Goal: Answer question/provide support

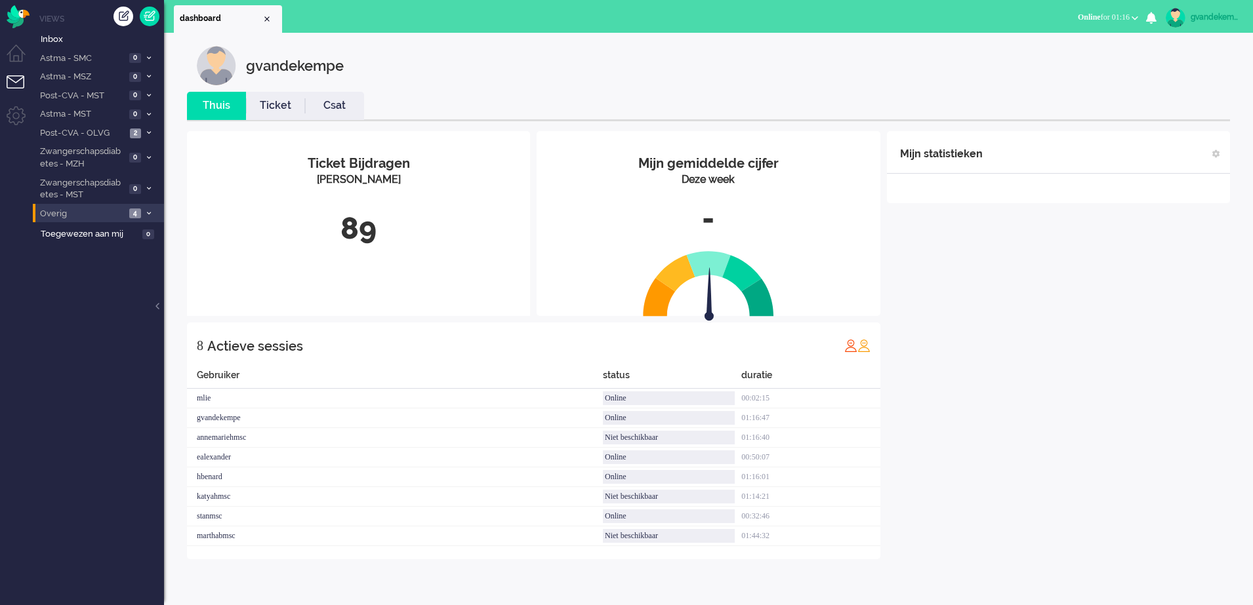
click at [147, 213] on icon at bounding box center [149, 213] width 4 height 5
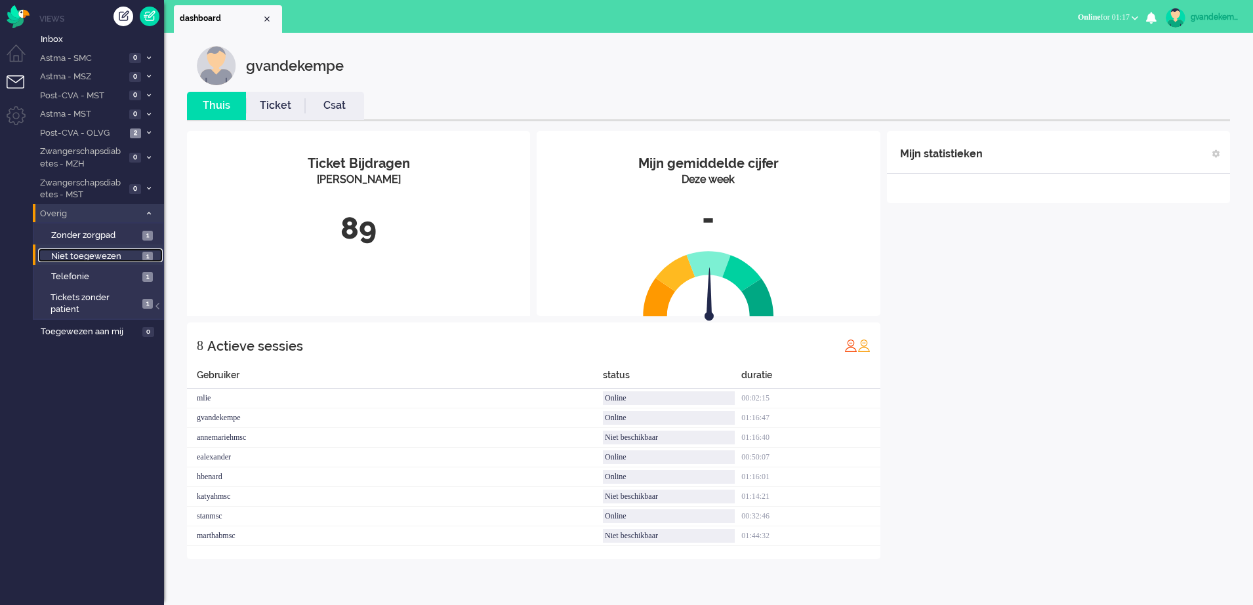
click at [122, 253] on span "Niet toegewezen" at bounding box center [95, 257] width 88 height 12
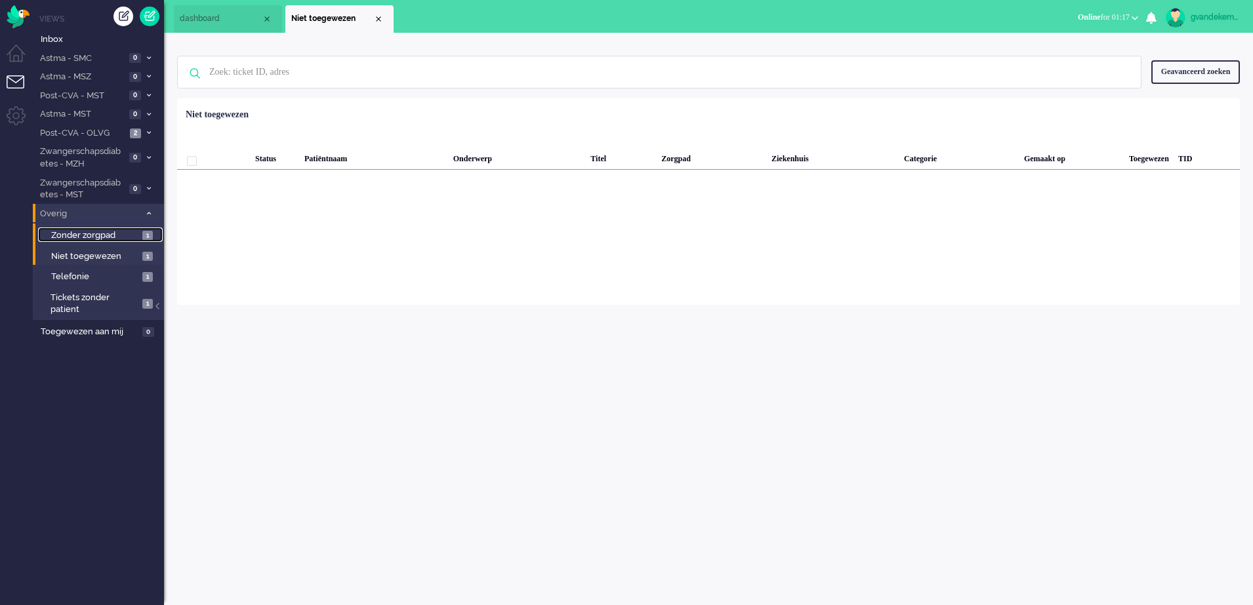
click at [121, 236] on span "Zonder zorgpad" at bounding box center [95, 236] width 88 height 12
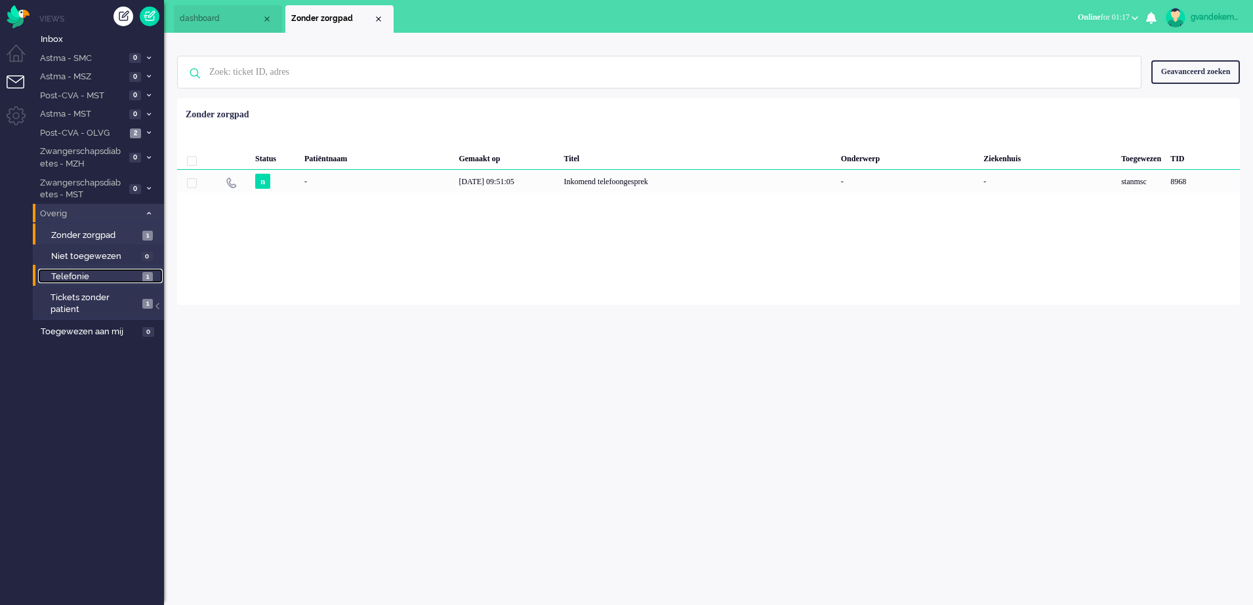
click at [108, 279] on span "Telefonie" at bounding box center [95, 277] width 88 height 12
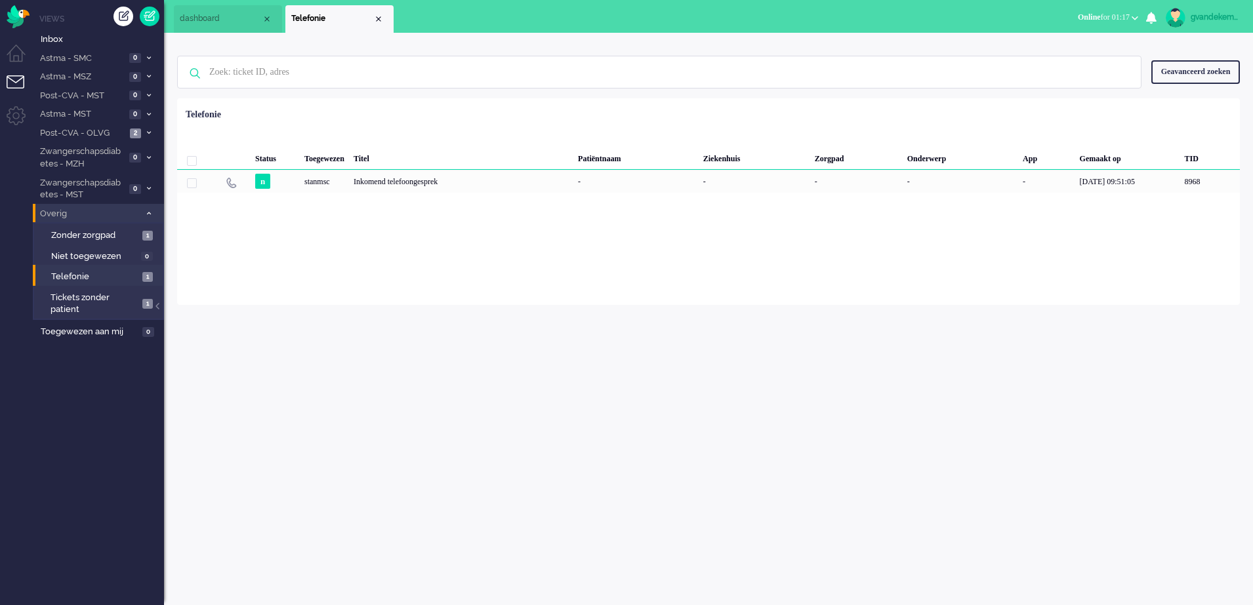
click at [151, 215] on span at bounding box center [149, 214] width 10 height 7
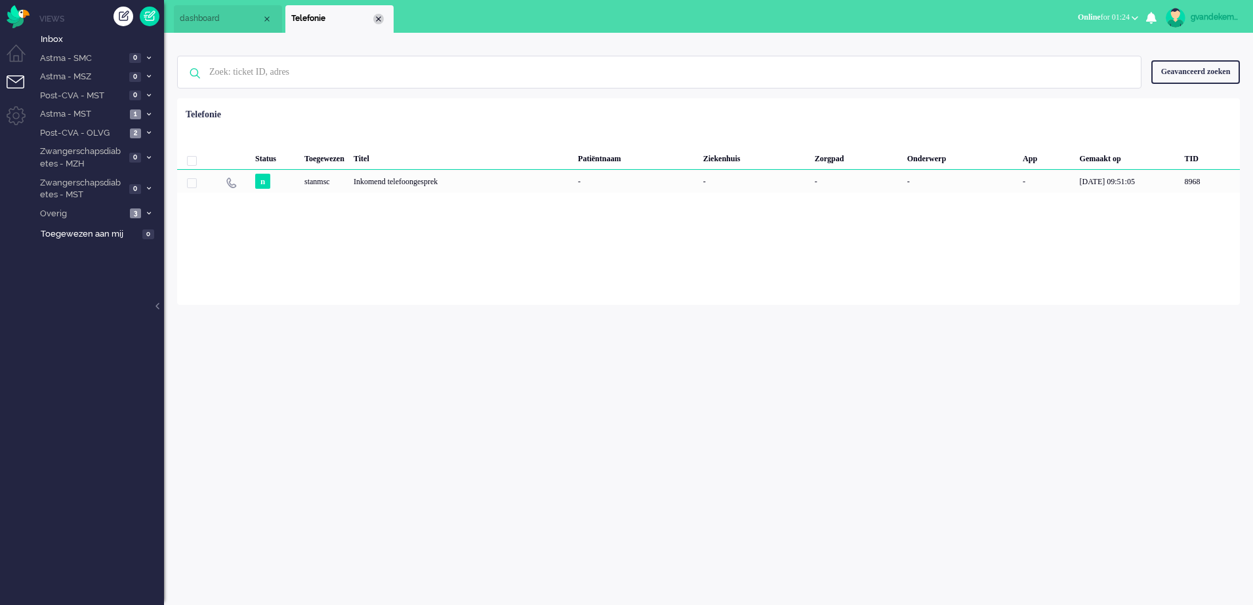
click at [378, 18] on div "Close tab" at bounding box center [378, 19] width 10 height 10
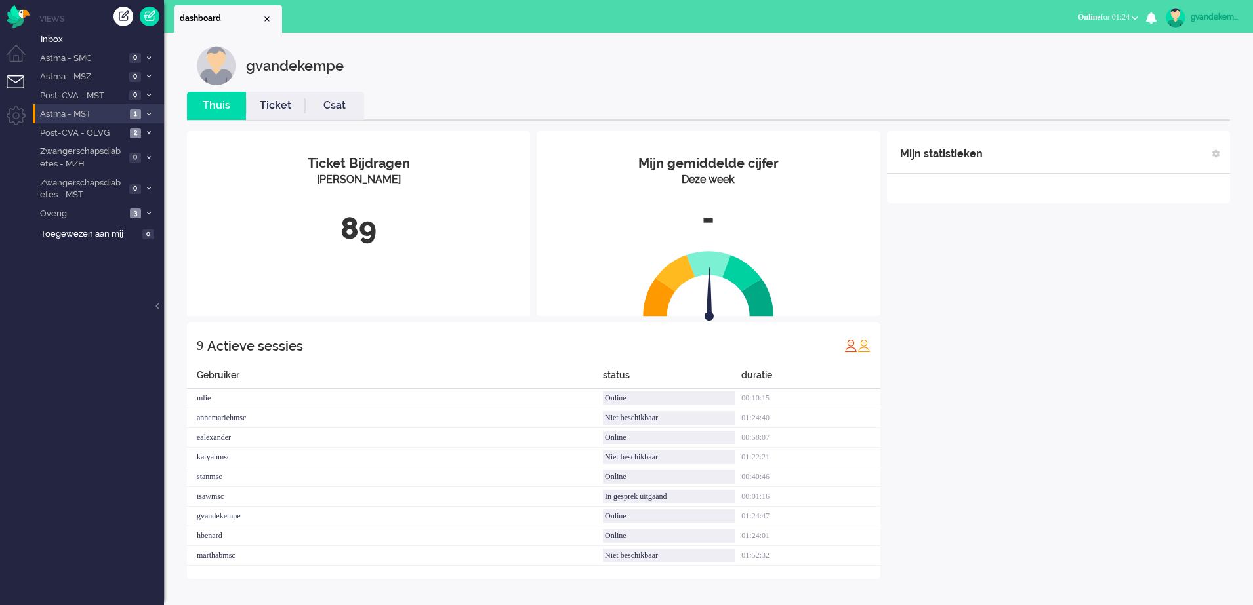
click at [138, 111] on span "1" at bounding box center [135, 115] width 11 height 10
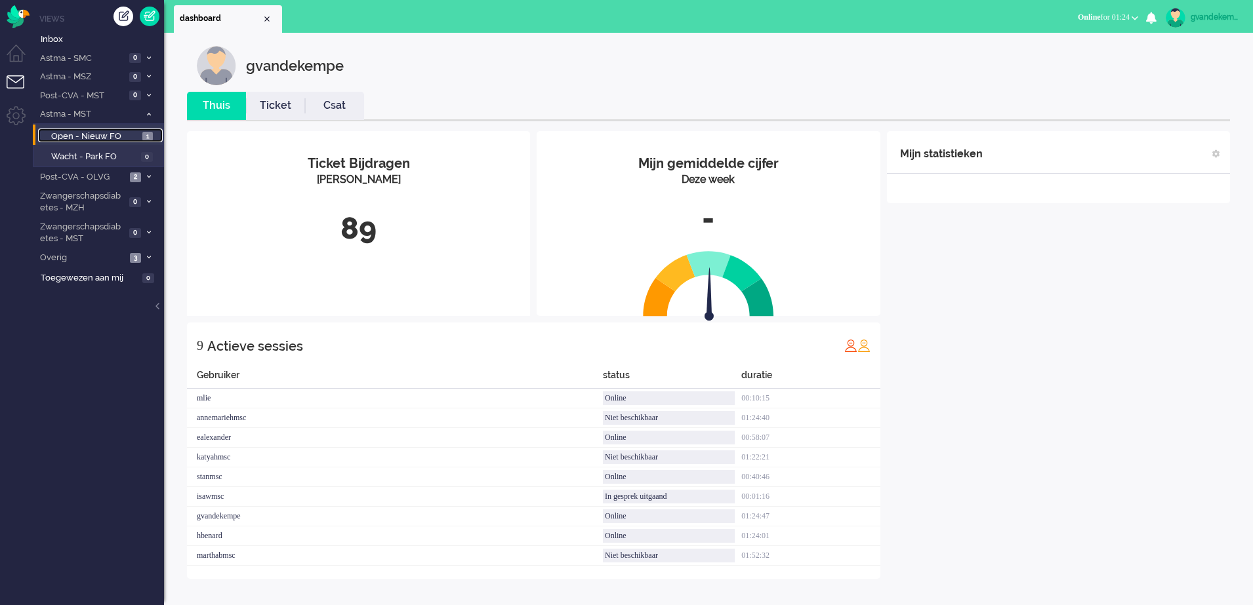
click at [111, 134] on span "Open - Nieuw FO" at bounding box center [95, 137] width 88 height 12
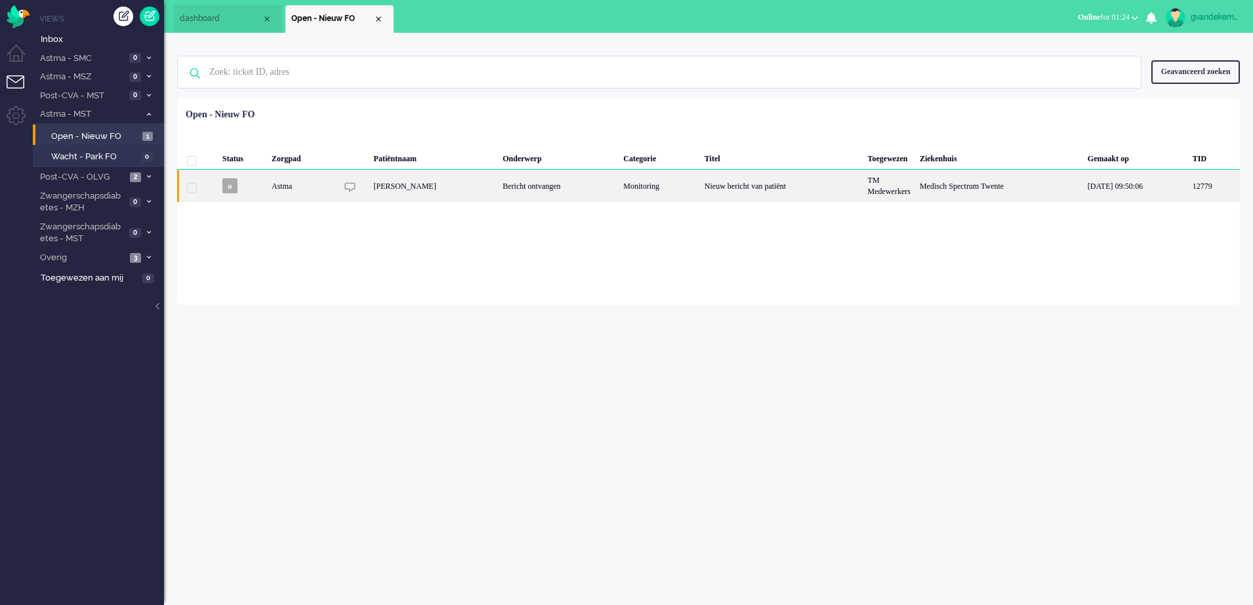
click at [487, 192] on div "[PERSON_NAME]" at bounding box center [433, 186] width 129 height 32
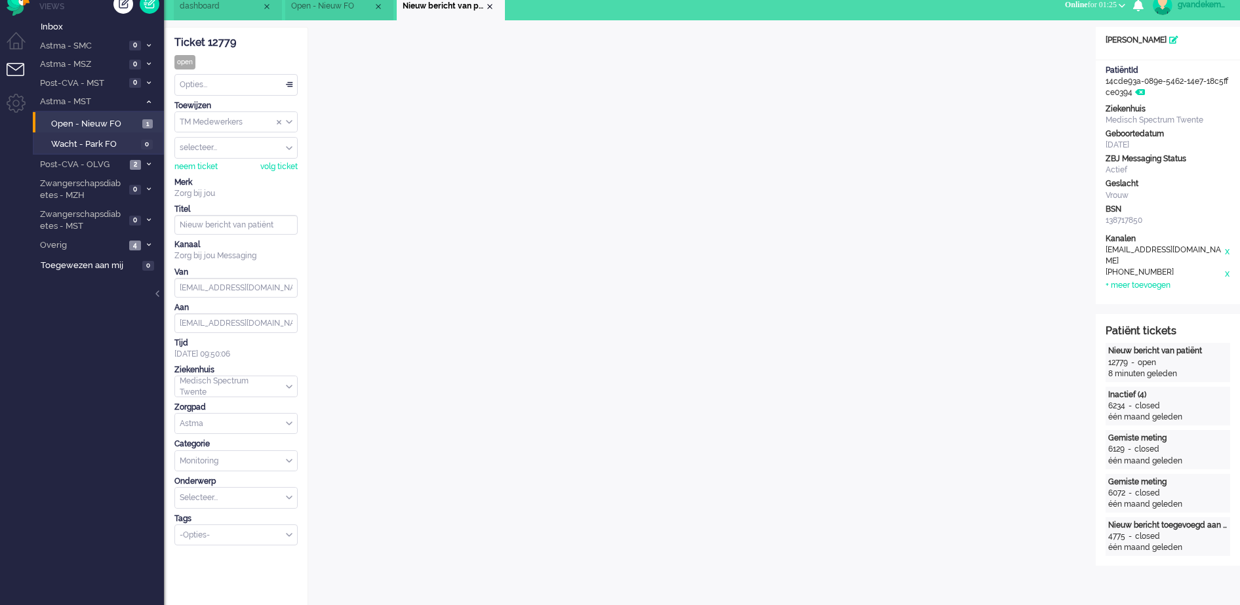
scroll to position [12, 0]
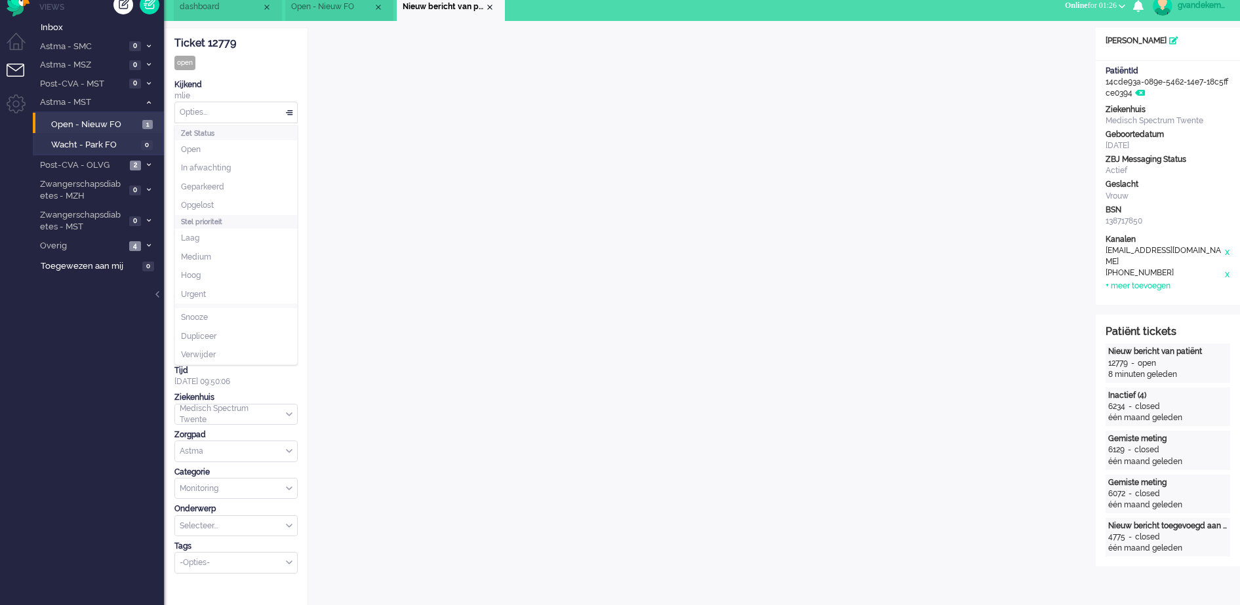
click at [290, 112] on div "Opties..." at bounding box center [236, 112] width 122 height 20
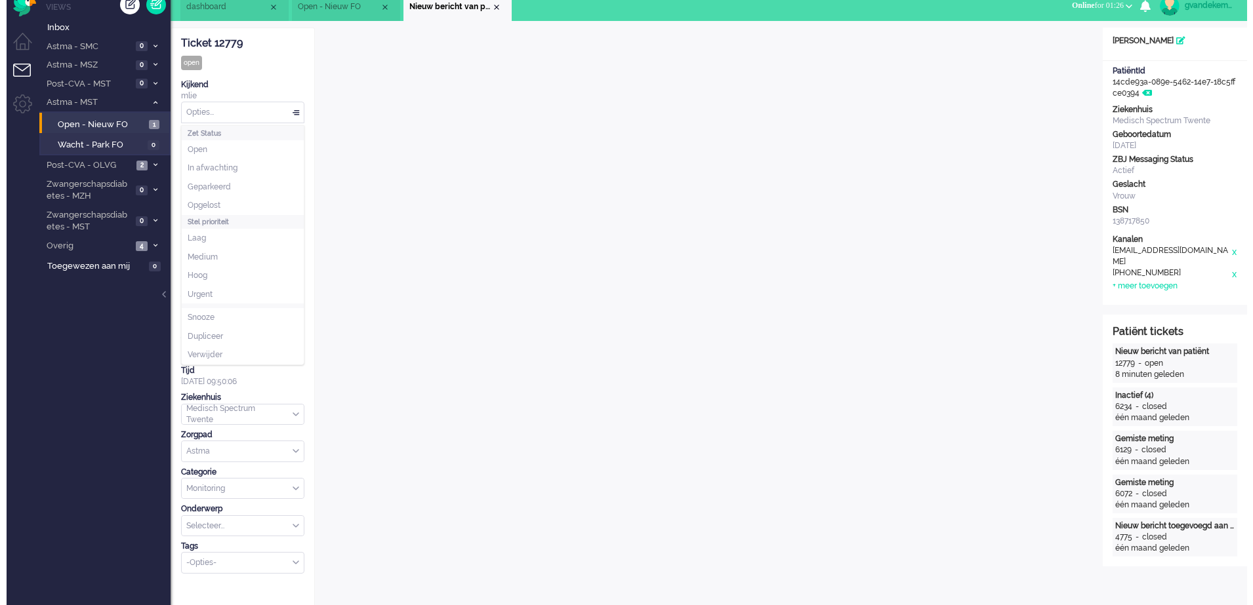
scroll to position [0, 0]
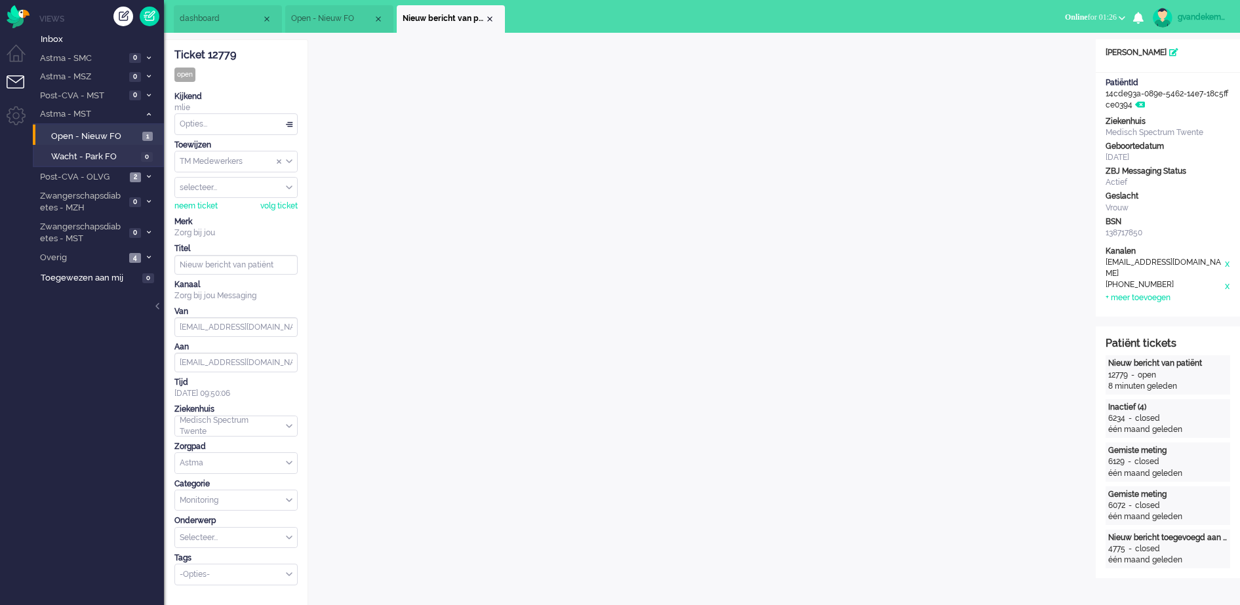
click at [238, 87] on div "Ticket 12779 open Kijkend mlie Opties... Zet Status Open In afwachting Geparkee…" at bounding box center [235, 313] width 123 height 546
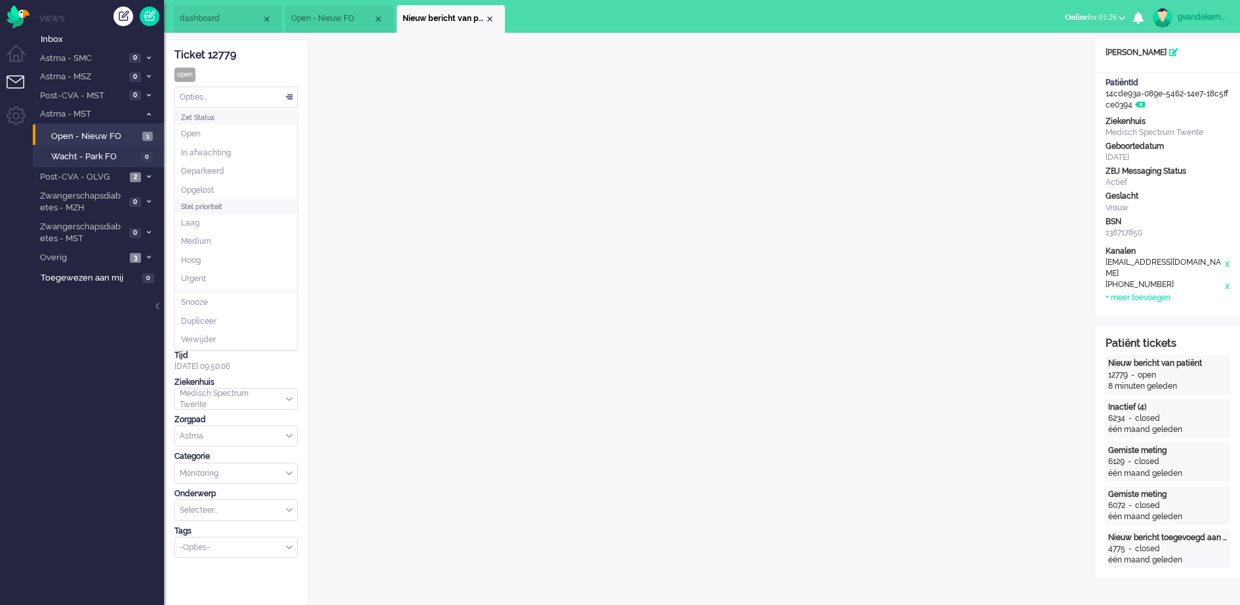
click at [291, 98] on div "Opties..." at bounding box center [236, 97] width 122 height 20
click at [213, 192] on span "Opgelost" at bounding box center [197, 190] width 33 height 11
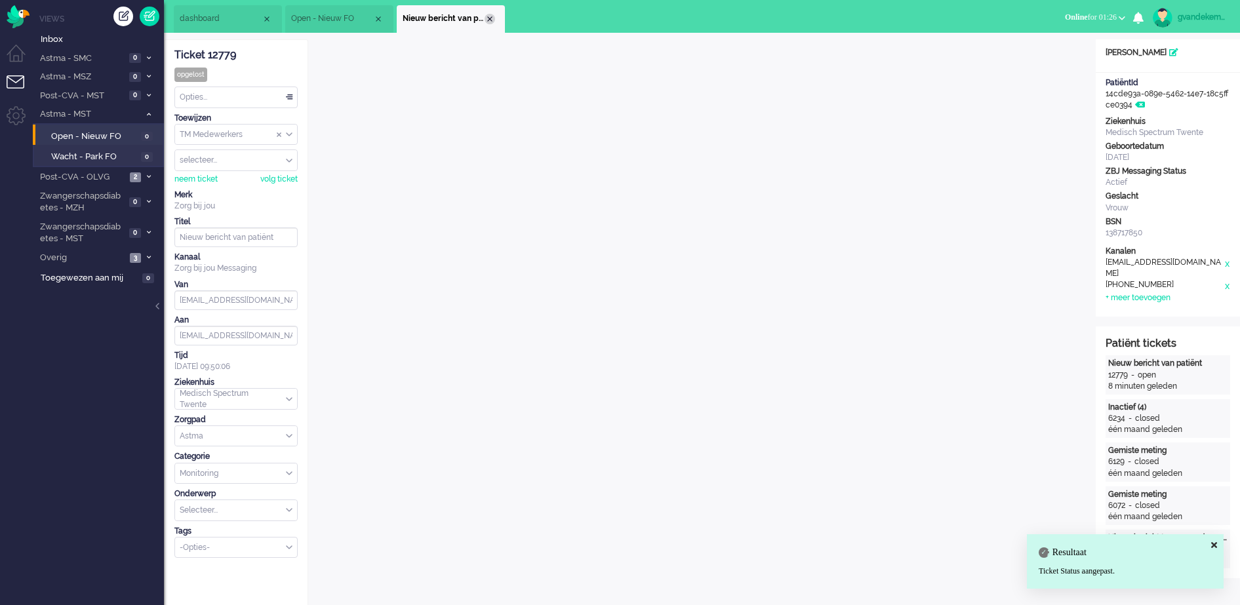
click at [488, 20] on div "Close tab" at bounding box center [490, 19] width 10 height 10
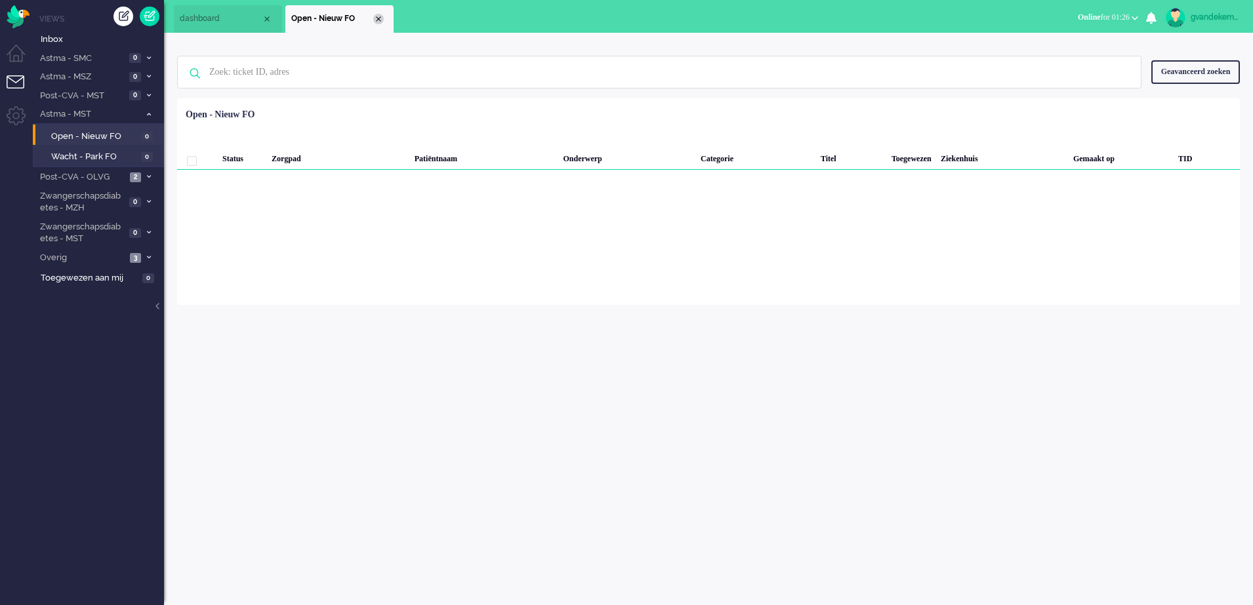
click at [379, 18] on div "Close tab" at bounding box center [378, 19] width 10 height 10
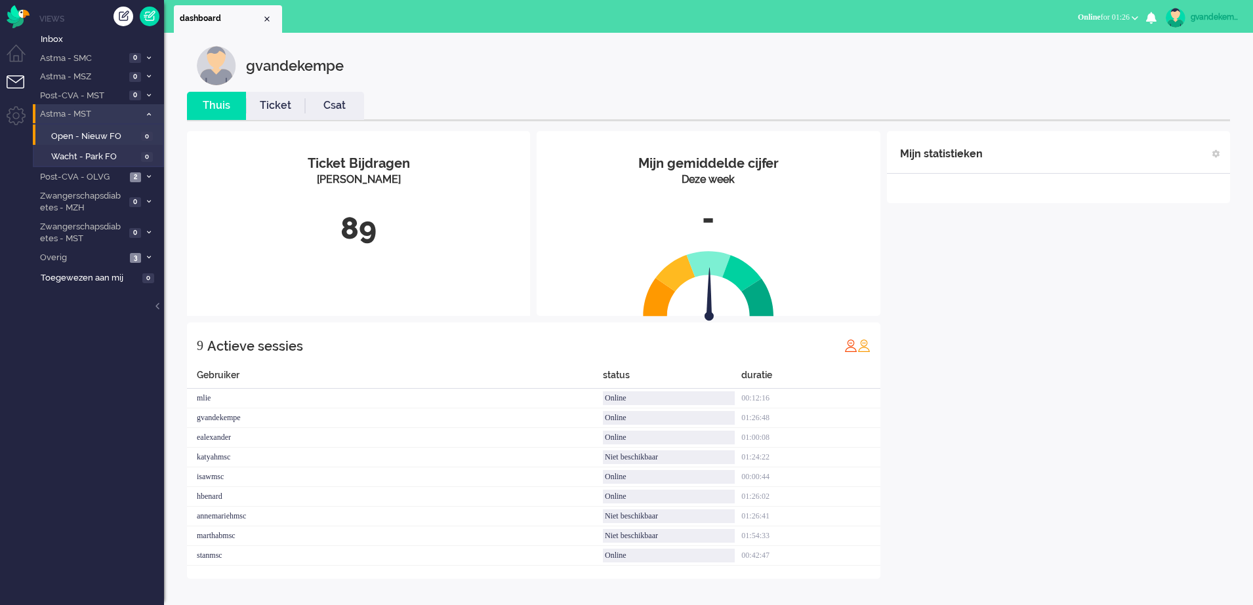
click at [148, 113] on icon at bounding box center [149, 114] width 4 height 5
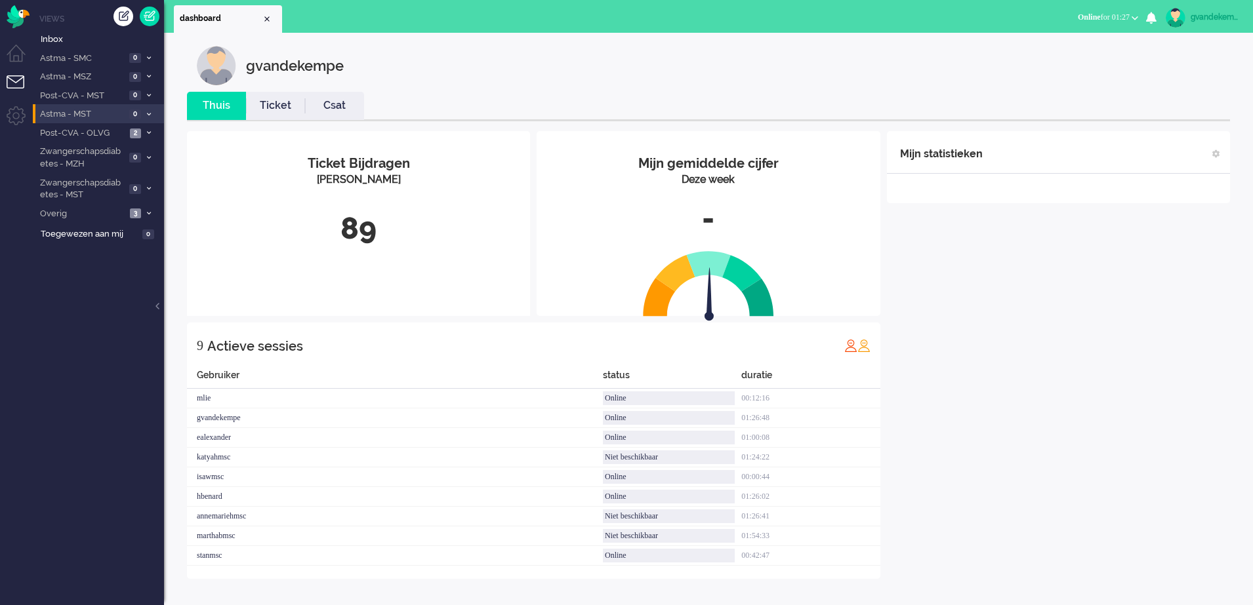
click at [1021, 289] on div "Mijn statistieken + Statistieken toevoegen Bel tijd (gemiddelde dag) Wrapup tij…" at bounding box center [1058, 355] width 343 height 448
click at [147, 114] on icon at bounding box center [149, 114] width 4 height 5
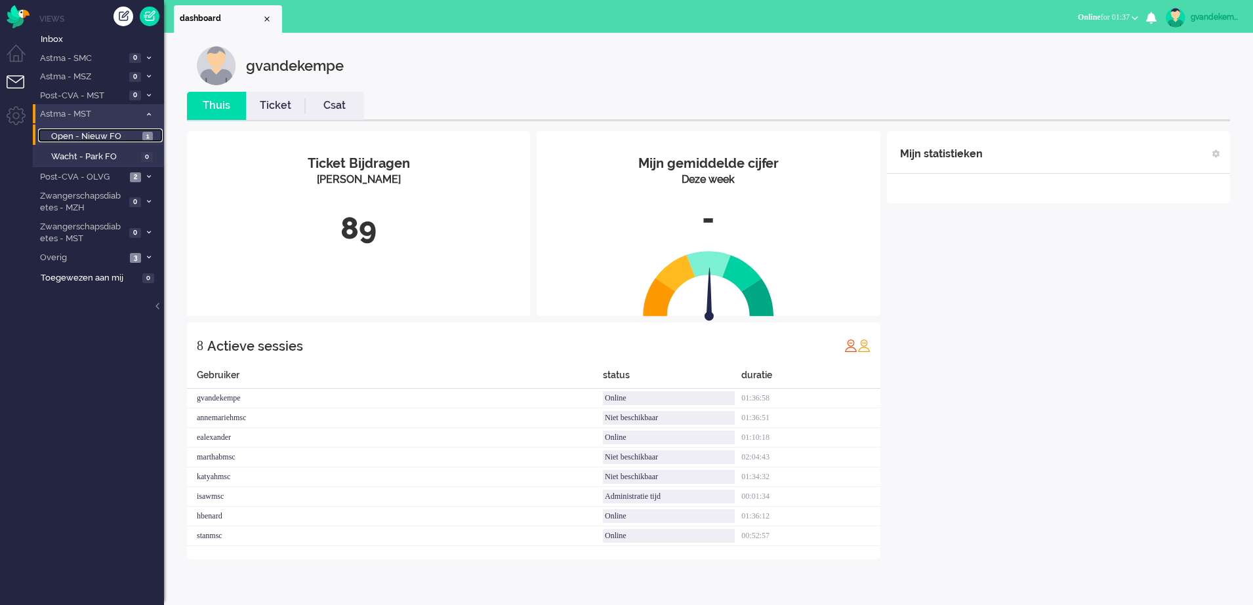
click at [115, 136] on span "Open - Nieuw FO" at bounding box center [95, 137] width 88 height 12
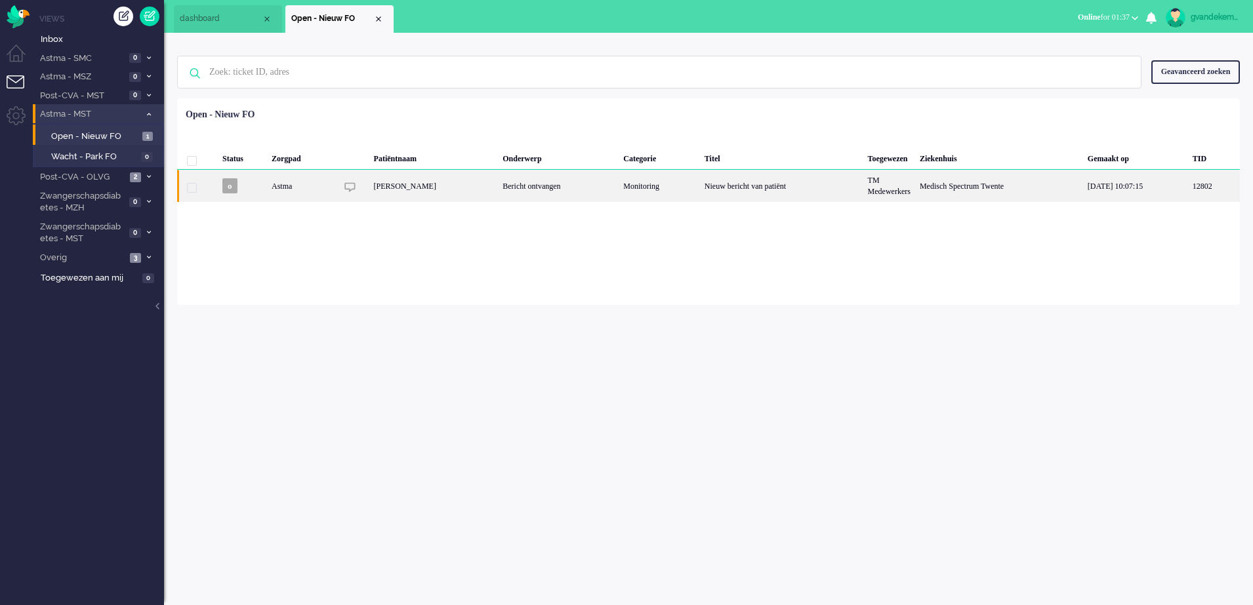
click at [461, 186] on div "[PERSON_NAME]" at bounding box center [433, 186] width 129 height 32
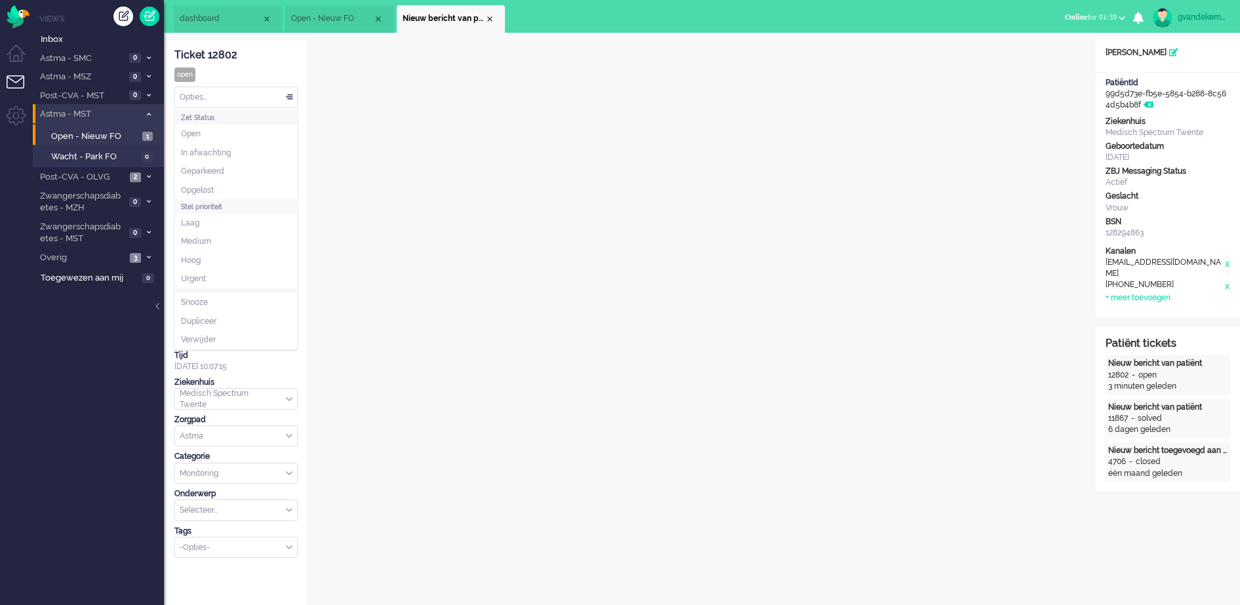
click at [291, 94] on div "Opties..." at bounding box center [236, 97] width 122 height 20
click at [239, 186] on li "Opgelost" at bounding box center [236, 190] width 122 height 19
click at [489, 20] on div "Close tab" at bounding box center [490, 19] width 10 height 10
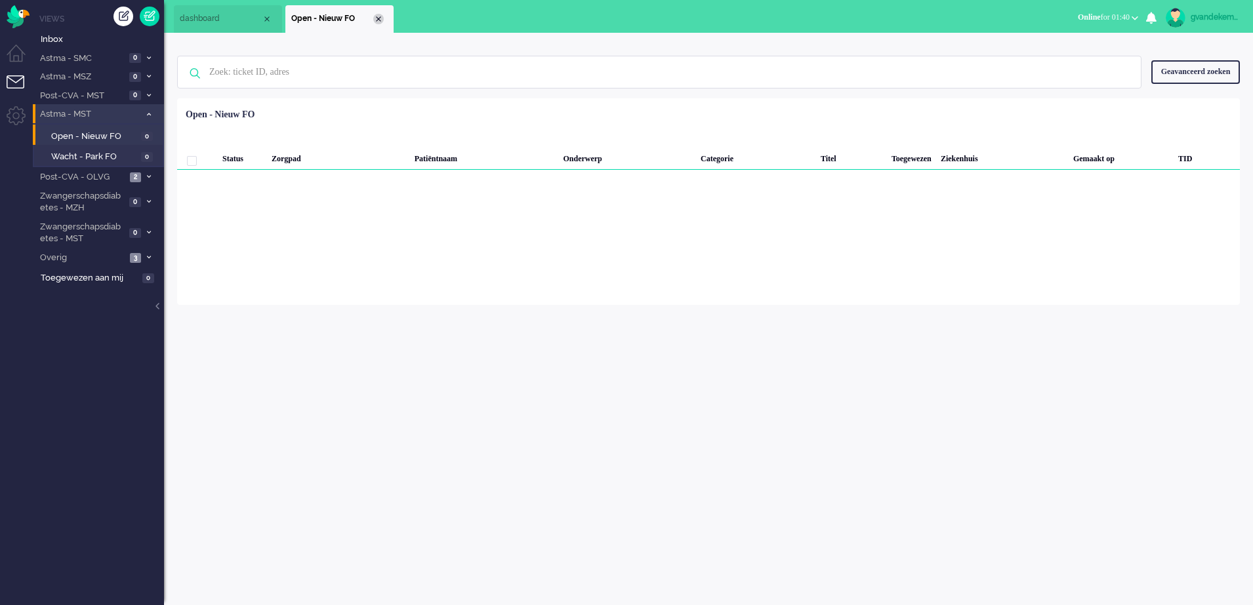
click at [378, 19] on div "Close tab" at bounding box center [378, 19] width 10 height 10
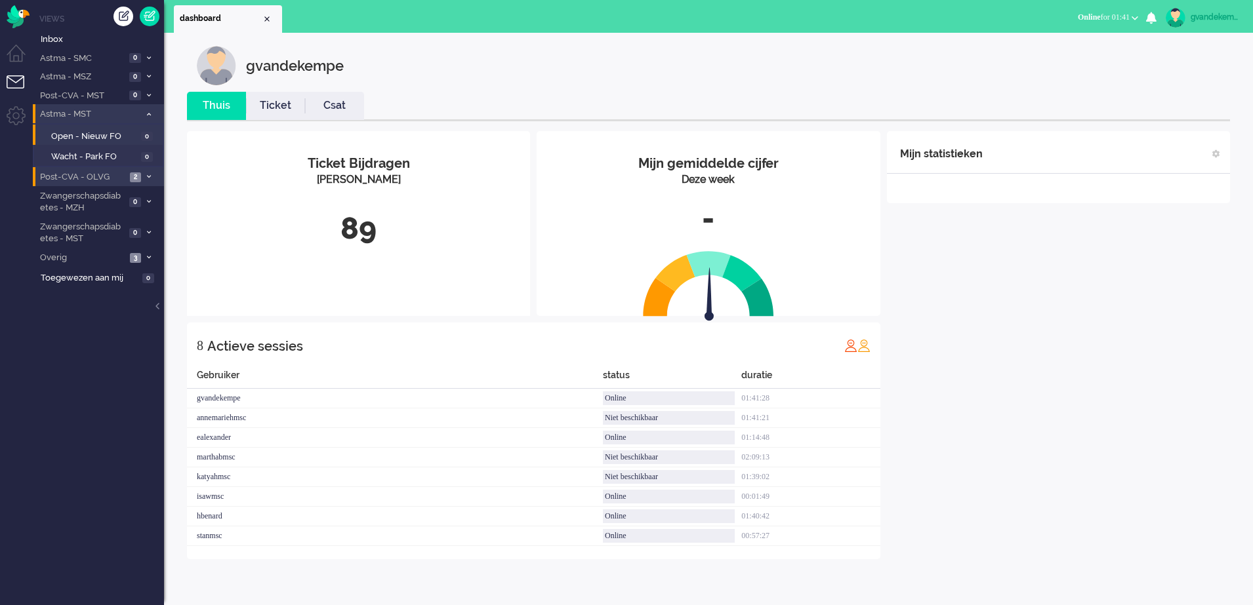
click at [146, 177] on span at bounding box center [149, 177] width 10 height 7
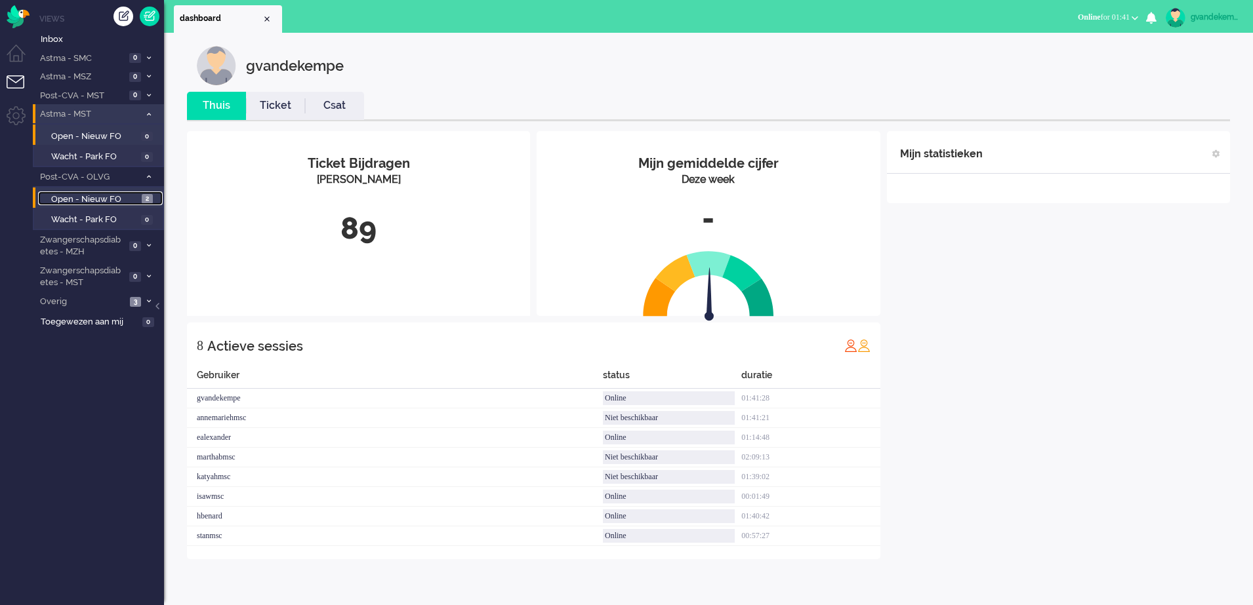
click at [129, 195] on span "Open - Nieuw FO" at bounding box center [94, 200] width 87 height 12
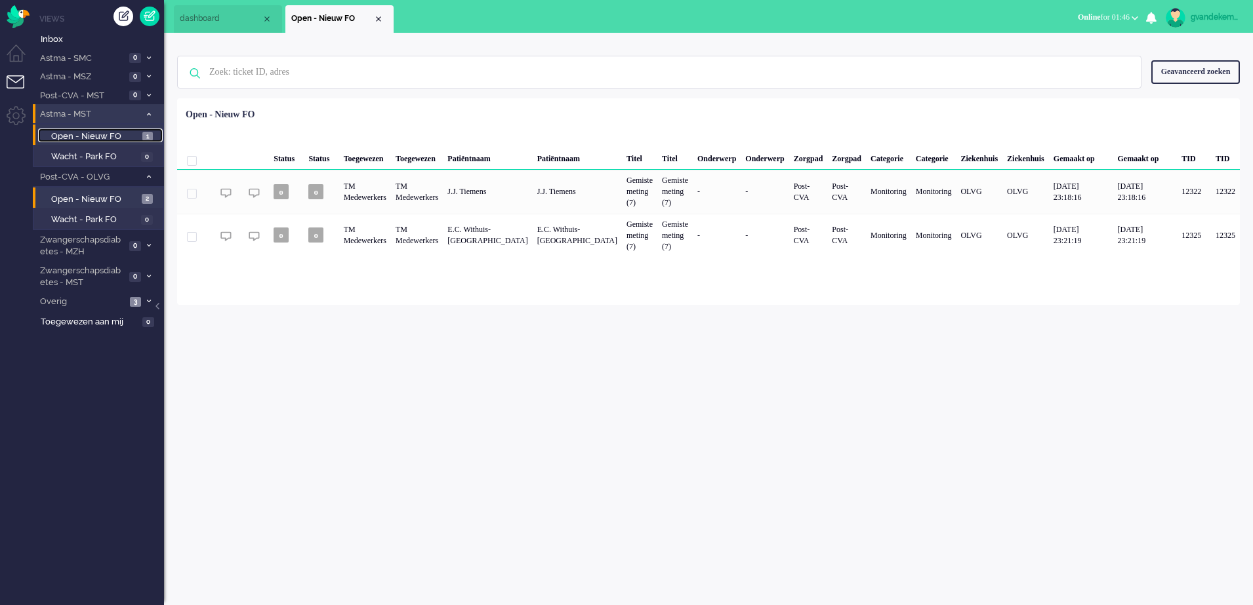
click at [110, 136] on span "Open - Nieuw FO" at bounding box center [95, 137] width 88 height 12
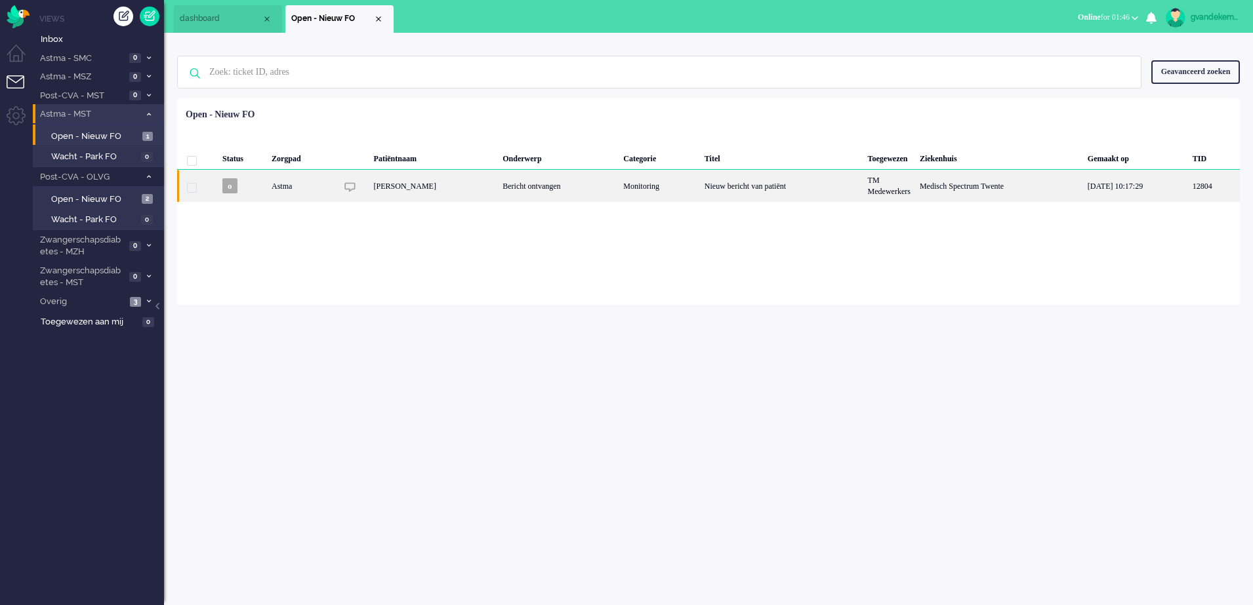
click at [535, 184] on div "Bericht ontvangen" at bounding box center [558, 186] width 121 height 32
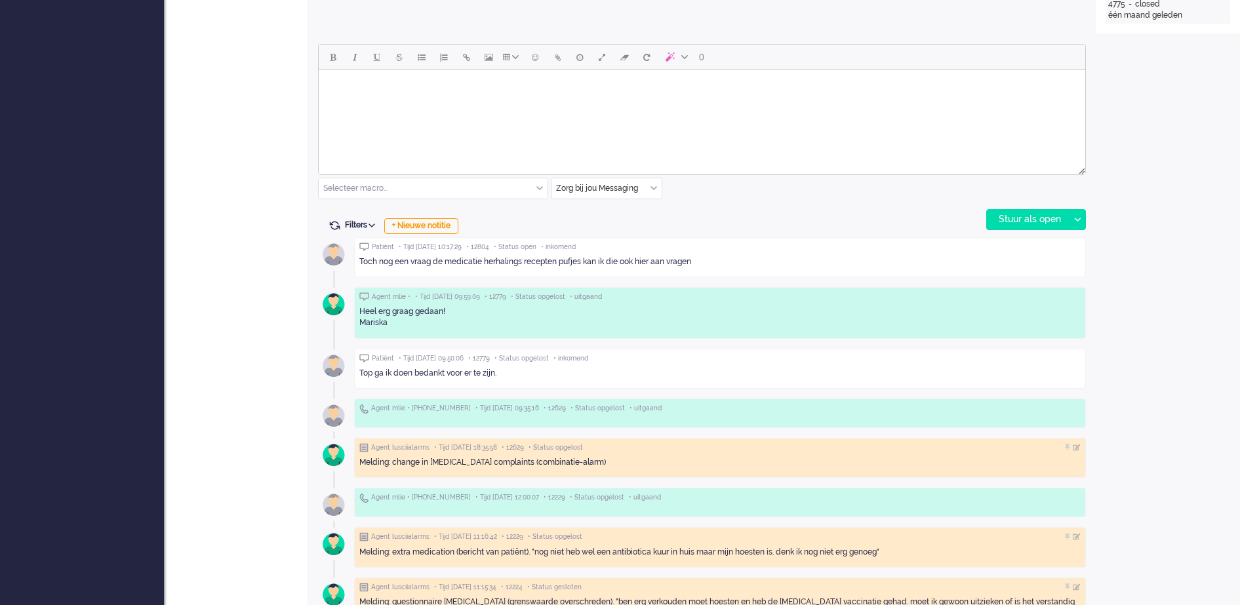
scroll to position [492, 0]
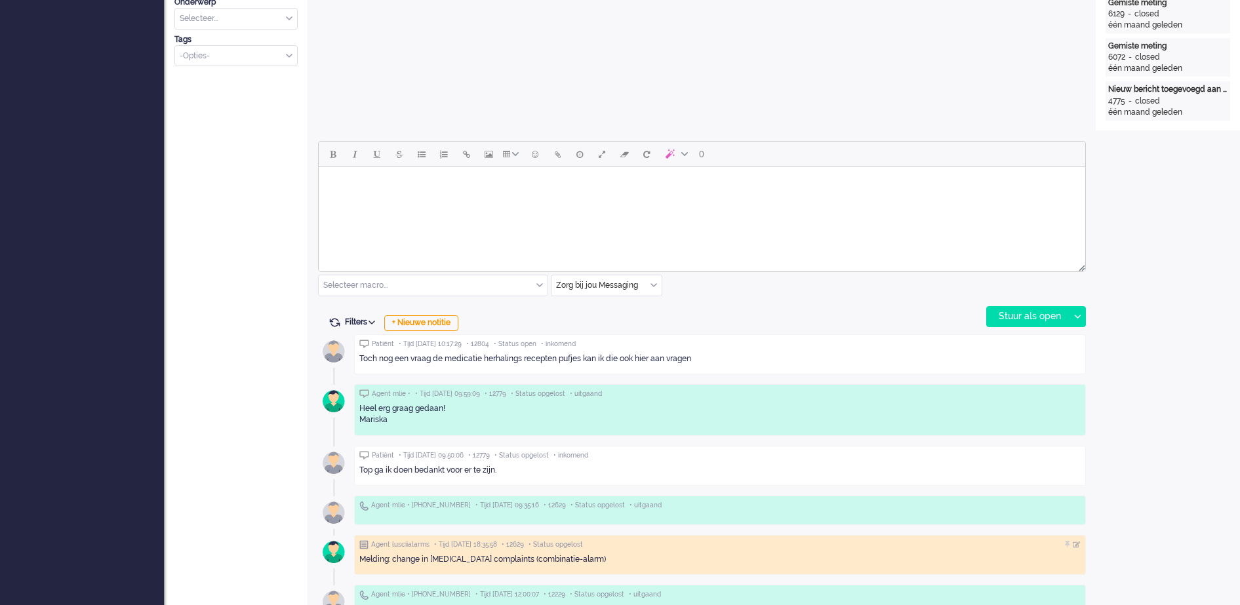
click at [388, 175] on body "Rich Text Area. Press ALT-0 for help." at bounding box center [702, 184] width 756 height 23
paste body "Rich Text Area. Press ALT-0 for help."
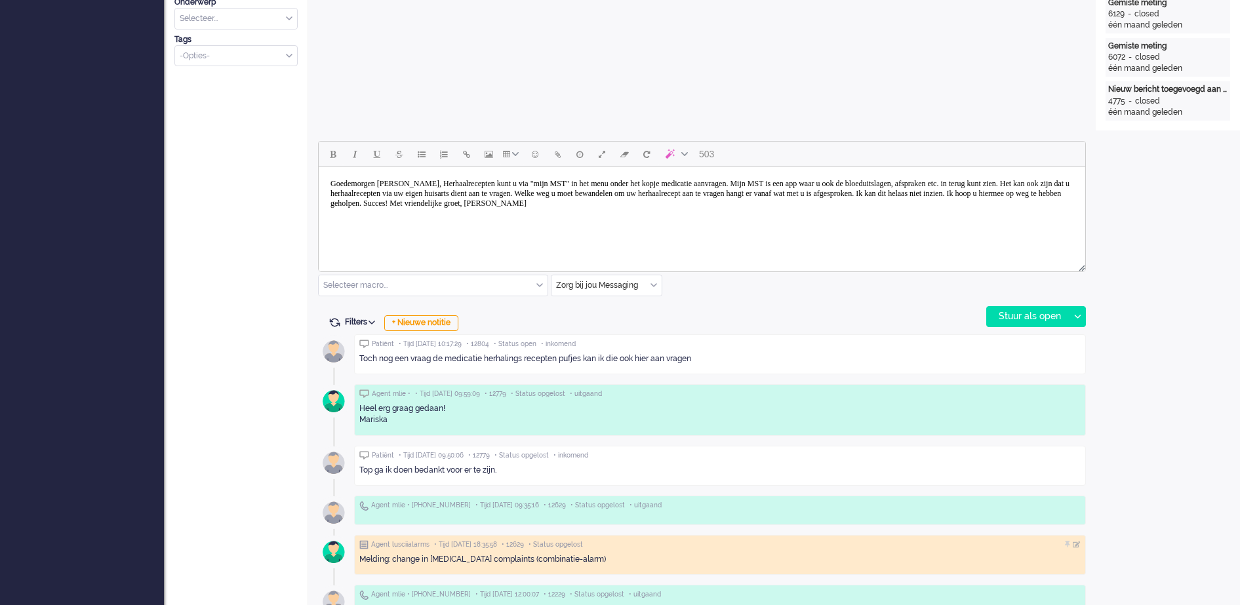
click at [455, 185] on body "Goedemorgen [PERSON_NAME], Herhaalrecepten kunt u via "mijn MST" in het menu on…" at bounding box center [702, 194] width 756 height 43
click at [455, 183] on body "Goedemorgen [PERSON_NAME], Herhaalrecepten kunt u via "mijn MST" in het menu on…" at bounding box center [702, 194] width 756 height 43
click at [453, 181] on body "Goedemorgen [PERSON_NAME], Herhaalrecepten kunt u via "mijn MST" in het menu on…" at bounding box center [702, 194] width 756 height 43
click at [455, 183] on body "Goedemorgen mevrour w [GEOGRAPHIC_DATA], Herhaalrecepten kunt u via "mijn MST" …" at bounding box center [702, 194] width 756 height 43
drag, startPoint x: 457, startPoint y: 183, endPoint x: 384, endPoint y: 181, distance: 72.8
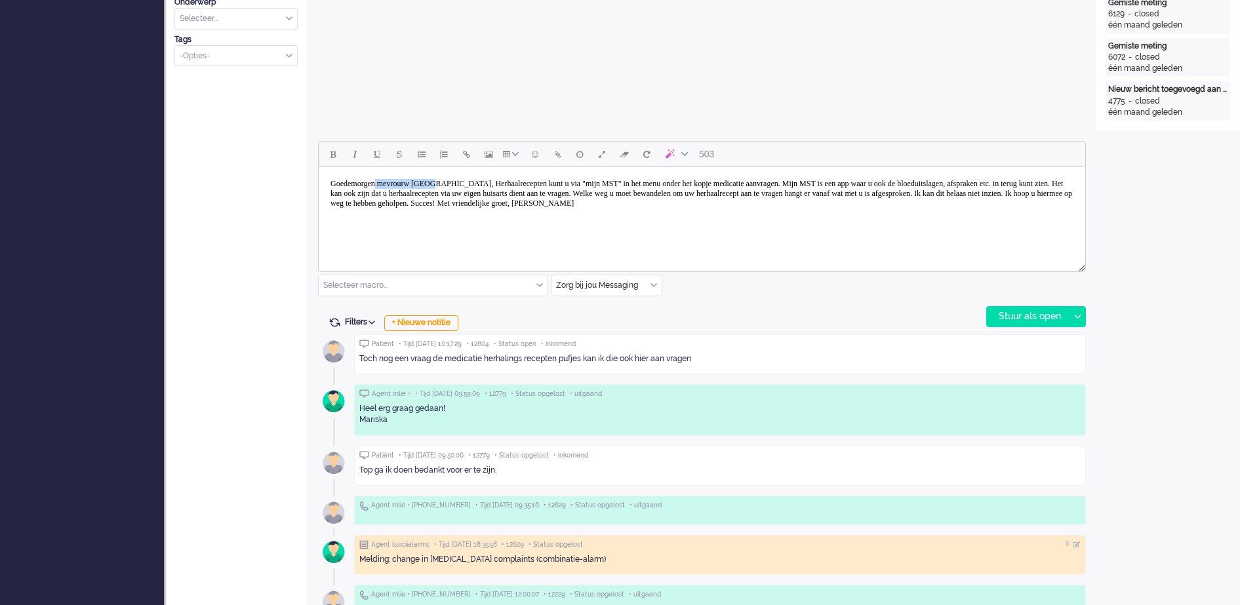
click at [384, 181] on body "Goedemorgen mevrour w [GEOGRAPHIC_DATA], Herhaalrecepten kunt u via "mijn MST" …" at bounding box center [702, 194] width 756 height 43
click at [676, 182] on body "Goedemorgen, [PERSON_NAME] is even van haar plaats maar ik zie uw vraag binnenk…" at bounding box center [702, 194] width 756 height 43
click at [623, 193] on body "Goedemorgen, [PERSON_NAME] is even van haar plaats maar ik zie uw vraag binnenk…" at bounding box center [702, 194] width 756 height 43
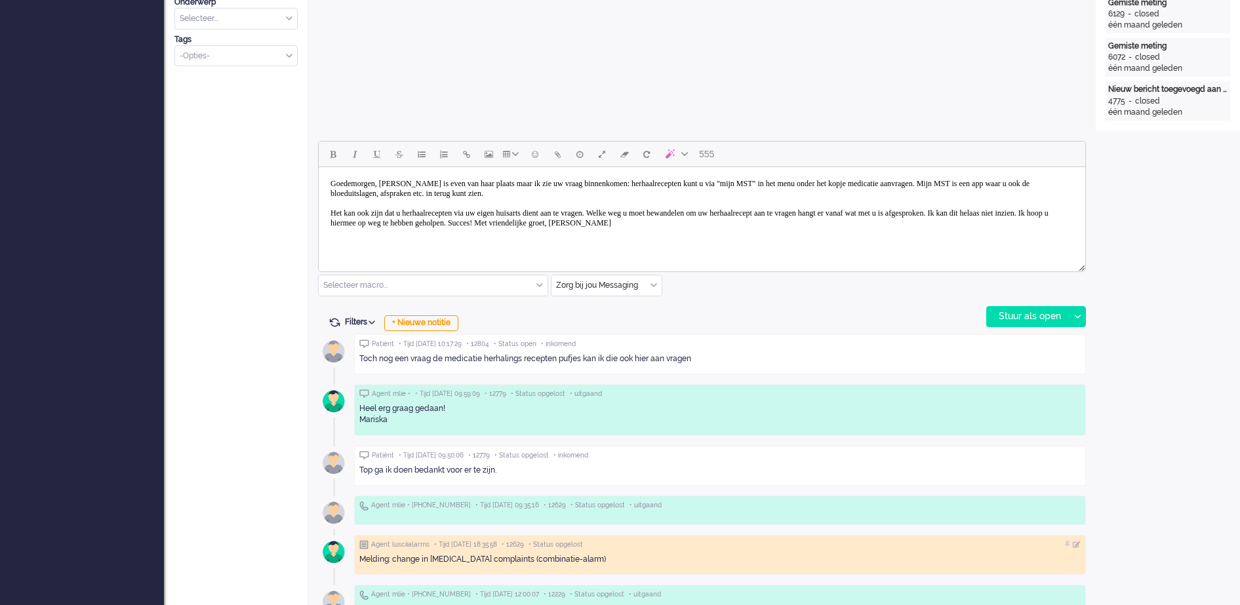
click at [727, 224] on body "Goedemorgen, [PERSON_NAME] is even van haar plaats maar ik zie uw vraag binnenk…" at bounding box center [702, 204] width 756 height 62
click at [423, 243] on body "Goedemorgen, [PERSON_NAME] is even van haar plaats maar ik zie uw vraag binnenk…" at bounding box center [702, 214] width 756 height 82
click at [1040, 315] on div "Stuur als open" at bounding box center [1028, 317] width 82 height 20
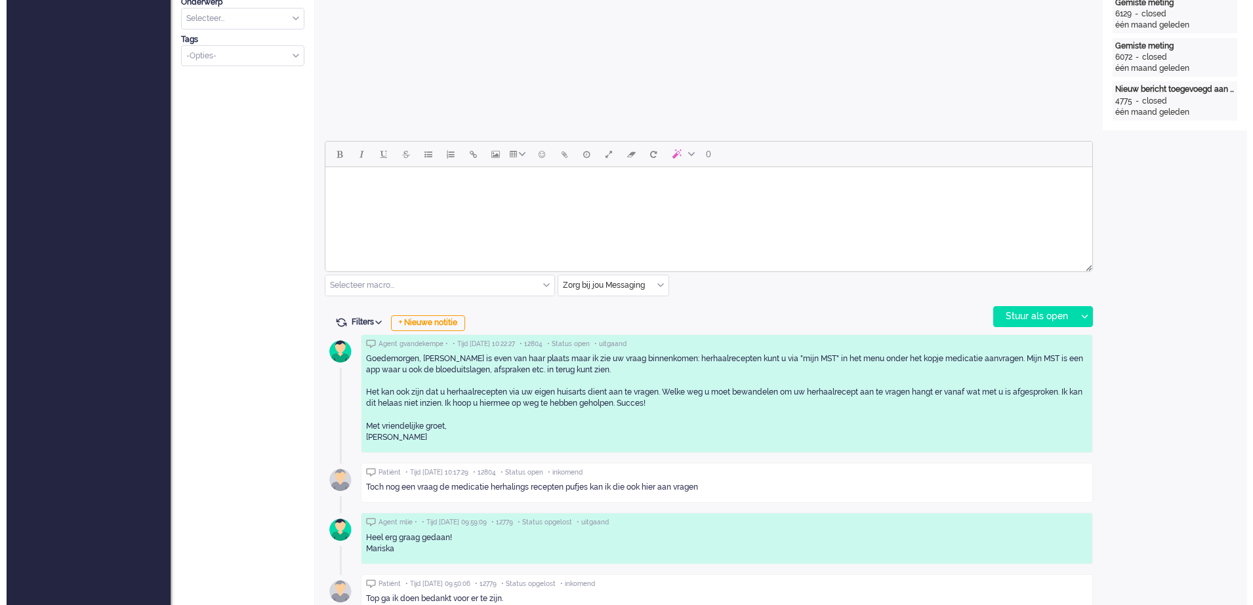
scroll to position [0, 0]
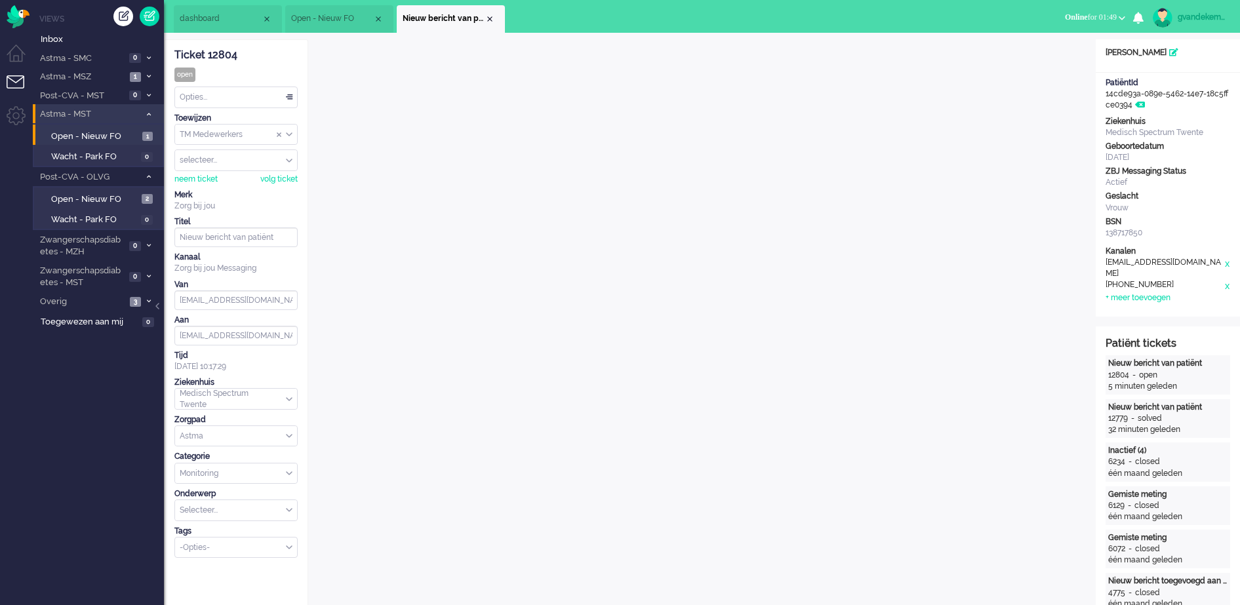
click at [289, 98] on div "Opties..." at bounding box center [236, 97] width 122 height 20
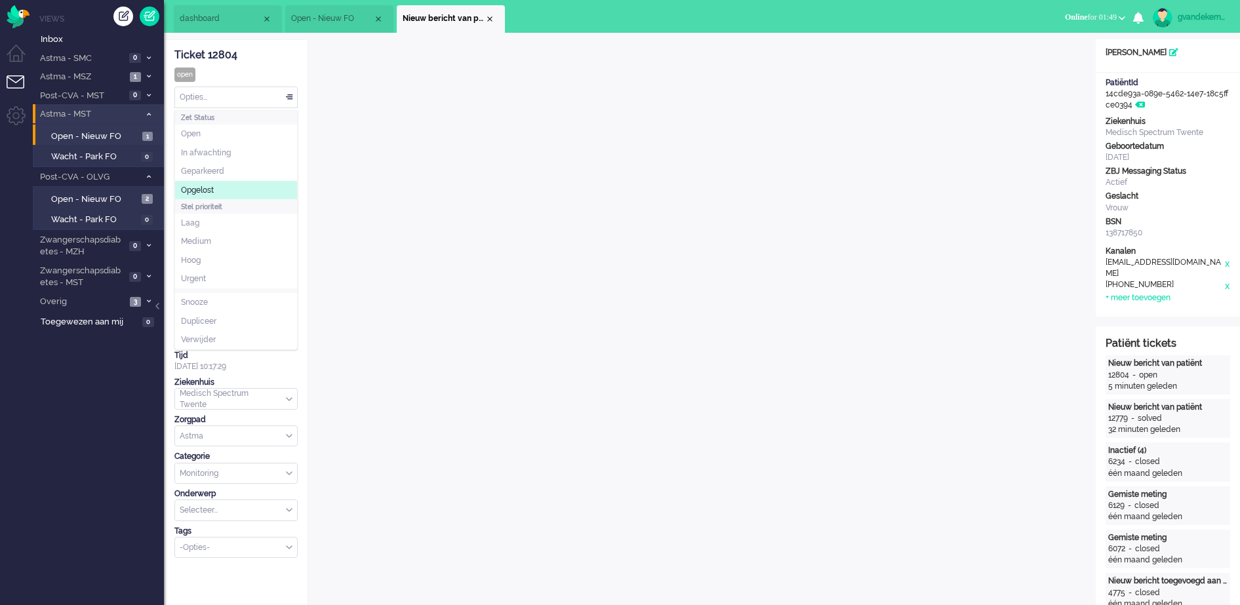
click at [258, 188] on li "Opgelost" at bounding box center [236, 190] width 122 height 19
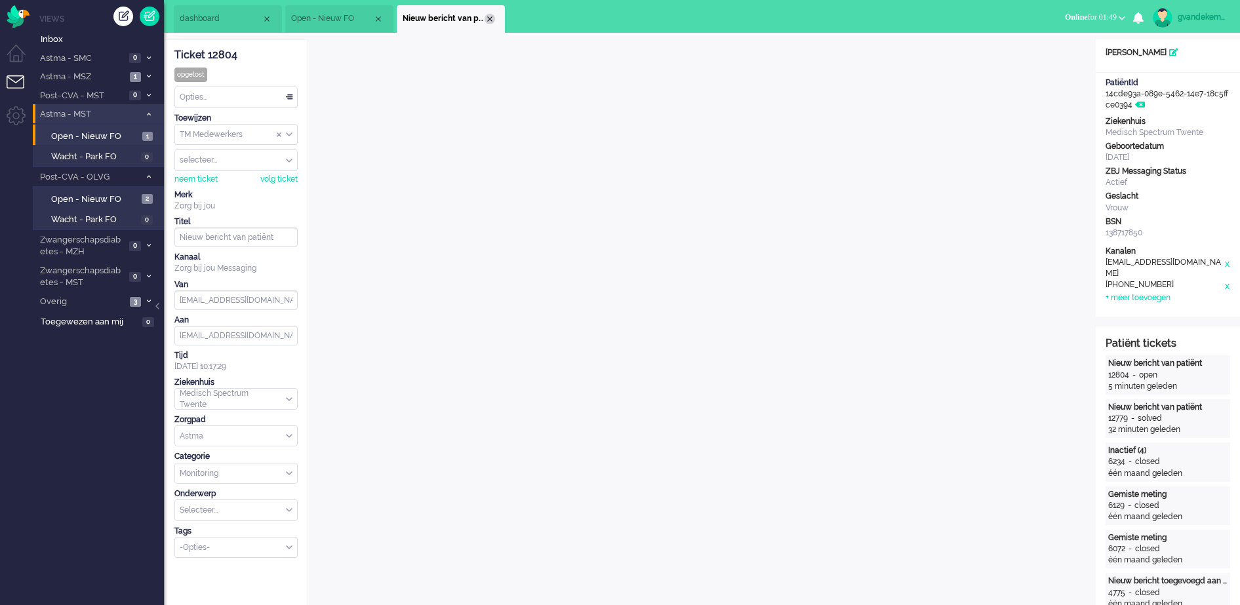
click at [487, 18] on div "Close tab" at bounding box center [490, 19] width 10 height 10
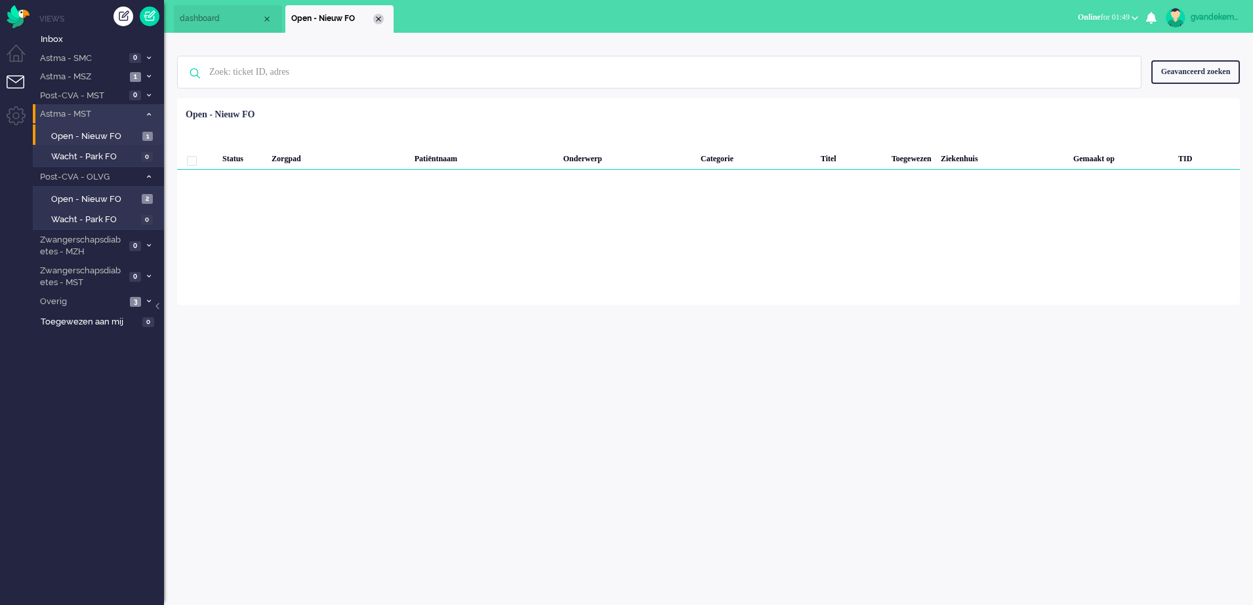
click at [380, 20] on div "Close tab" at bounding box center [378, 19] width 10 height 10
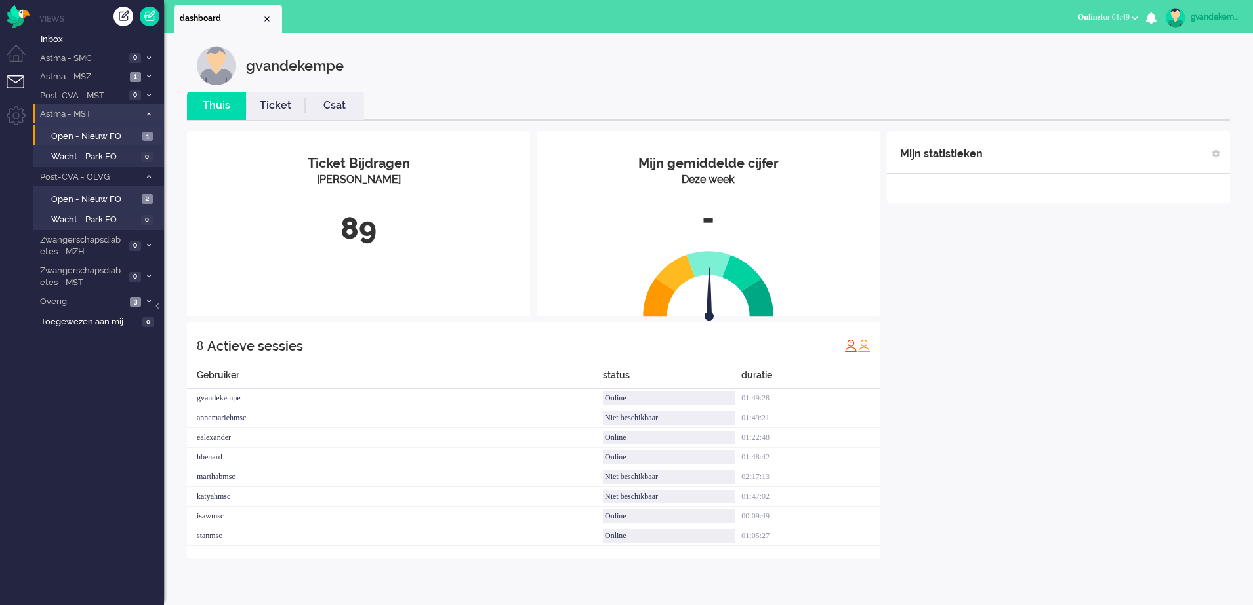
click at [1005, 405] on div "Mijn statistieken + Statistieken toevoegen Bel tijd (gemiddelde dag) Wrapup tij…" at bounding box center [1058, 345] width 343 height 428
